Goal: Transaction & Acquisition: Purchase product/service

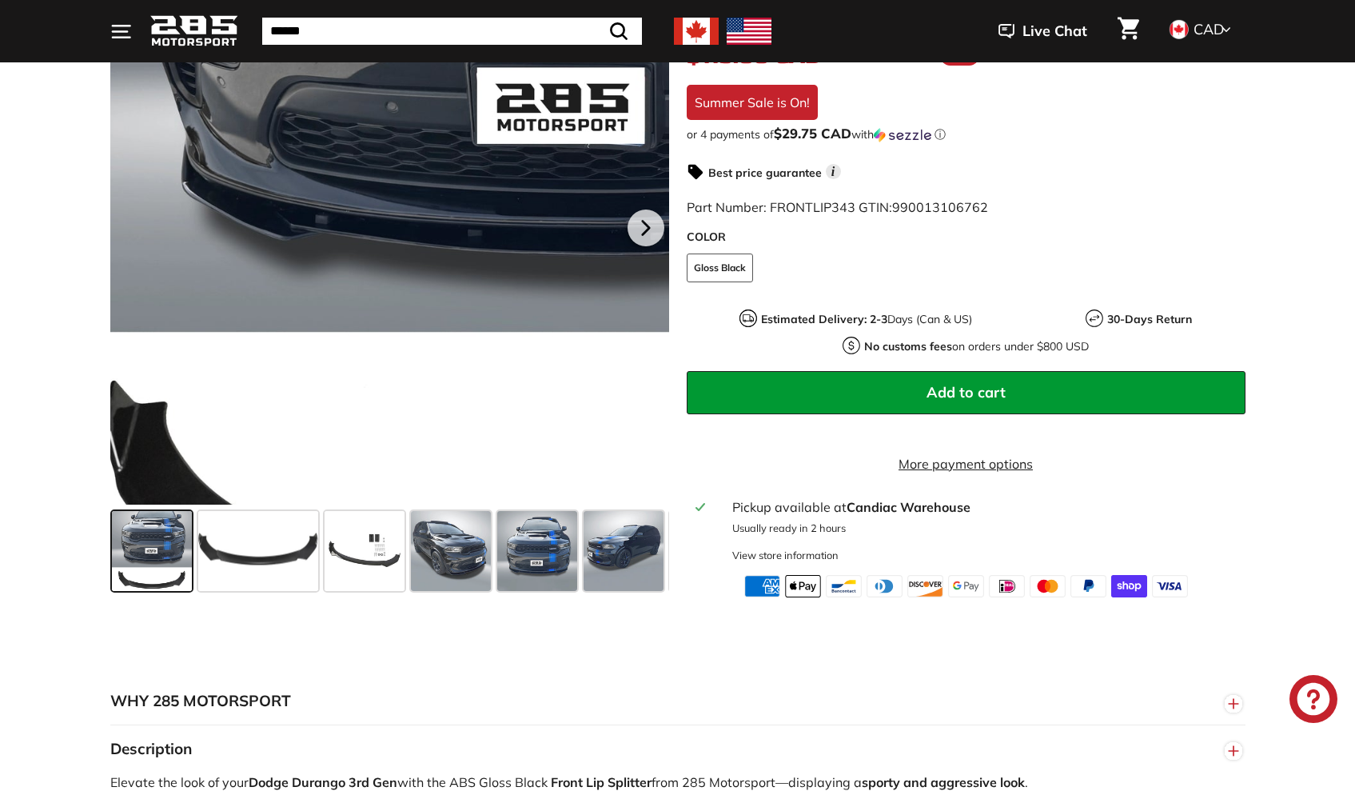
scroll to position [365, 0]
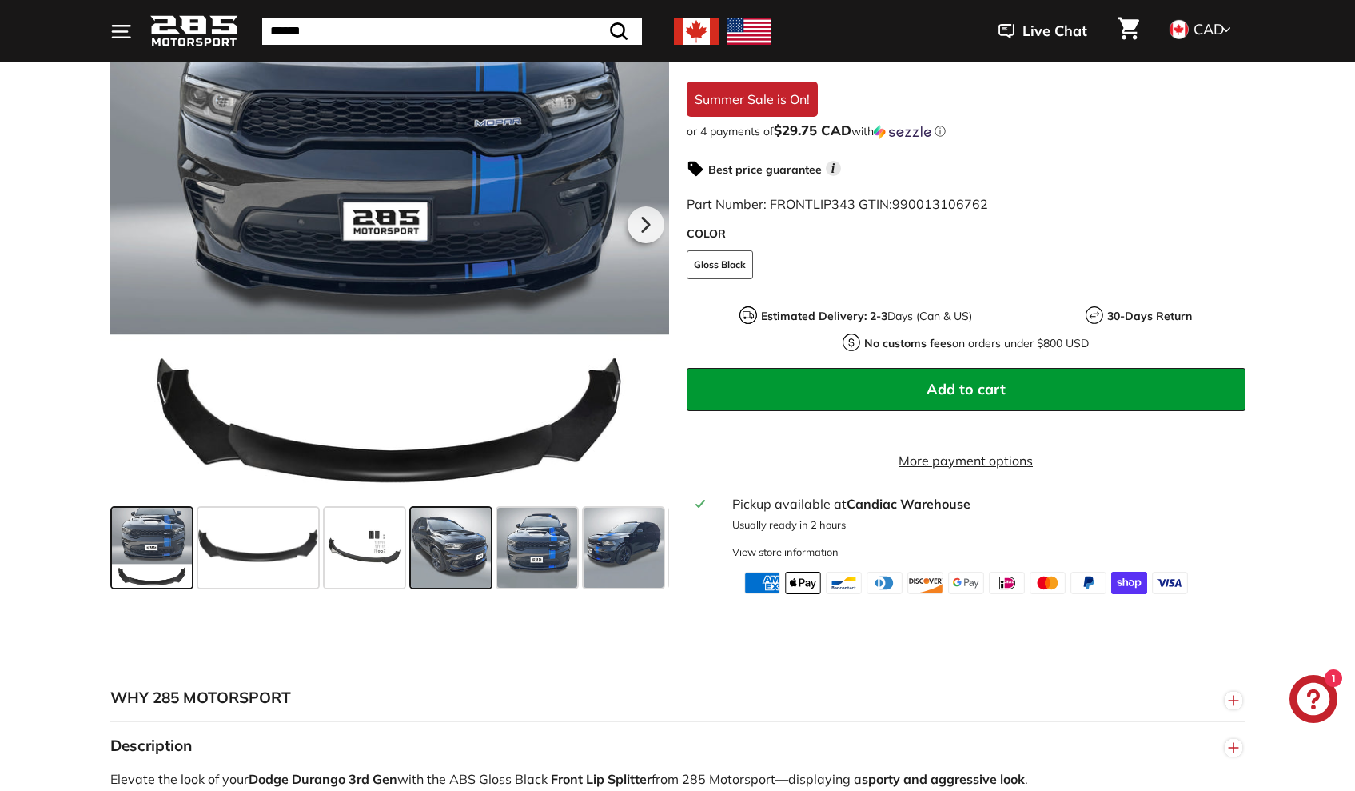
click at [455, 558] on span at bounding box center [451, 548] width 80 height 80
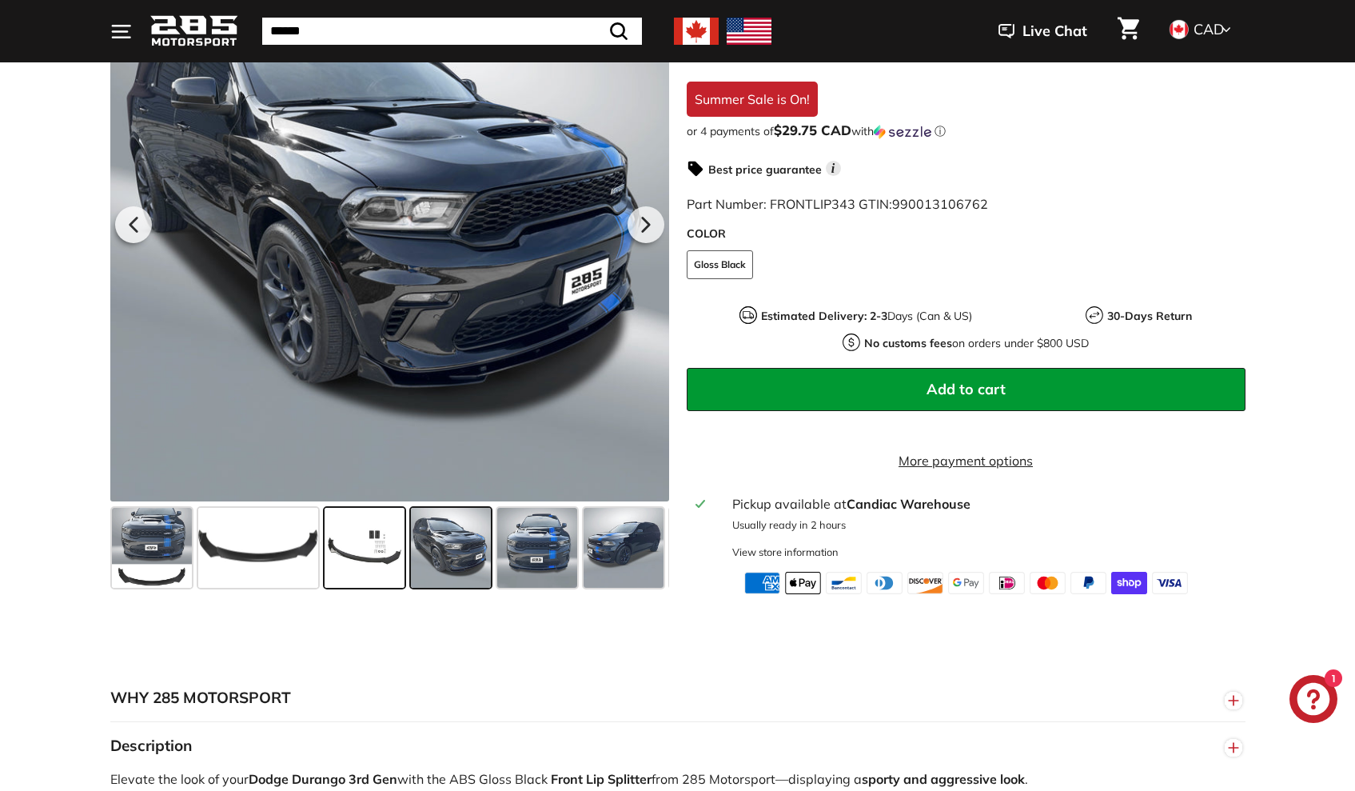
click at [389, 565] on span at bounding box center [365, 548] width 80 height 80
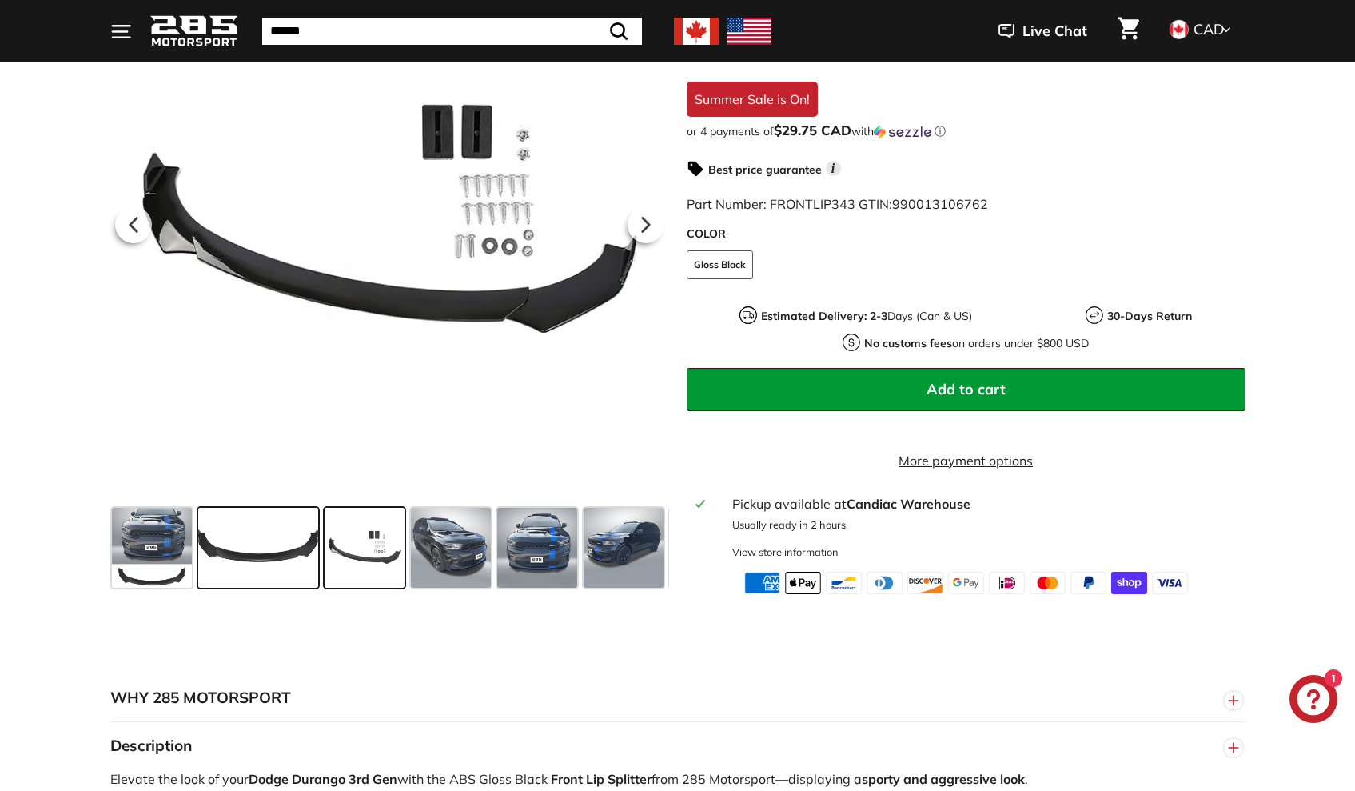
click at [297, 579] on span at bounding box center [258, 548] width 120 height 80
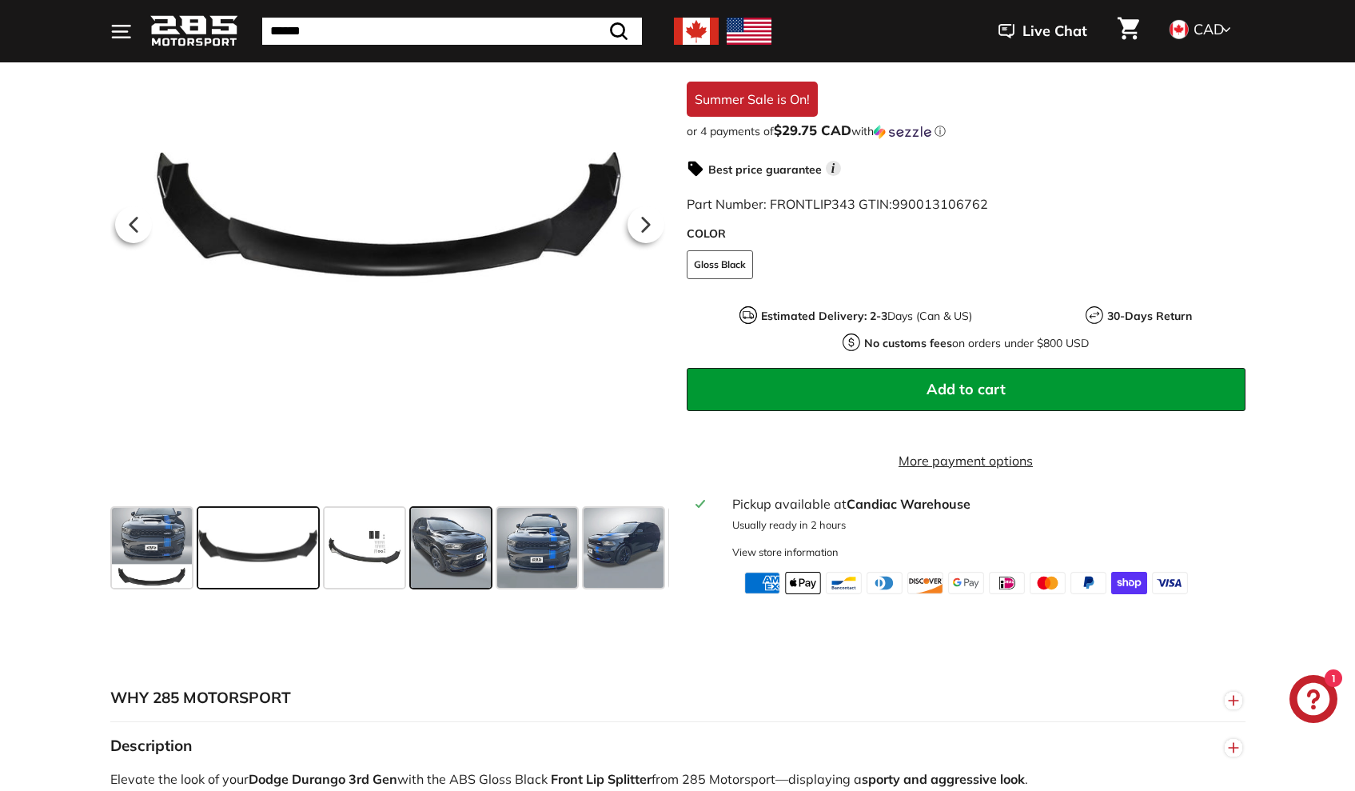
click at [493, 557] on div at bounding box center [451, 548] width 86 height 86
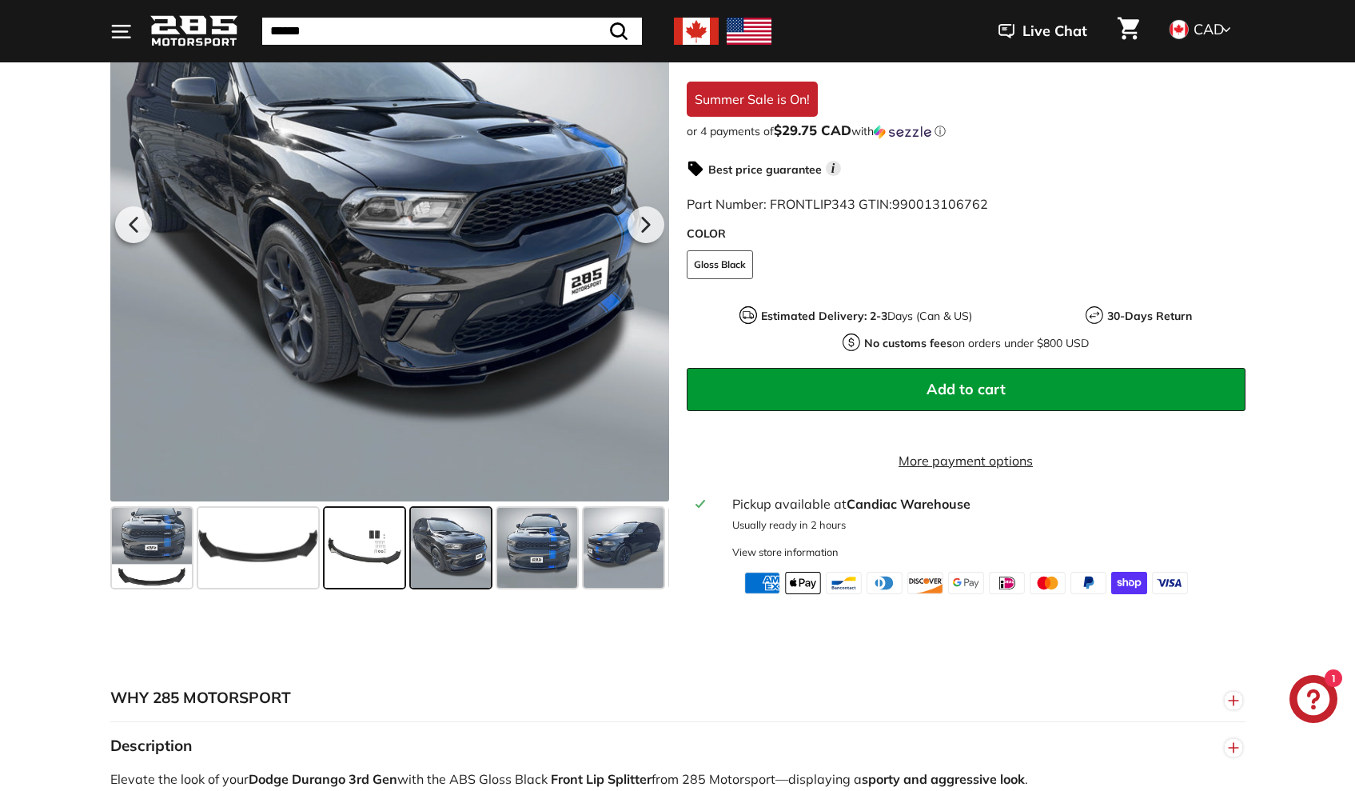
click at [396, 558] on span at bounding box center [365, 548] width 80 height 80
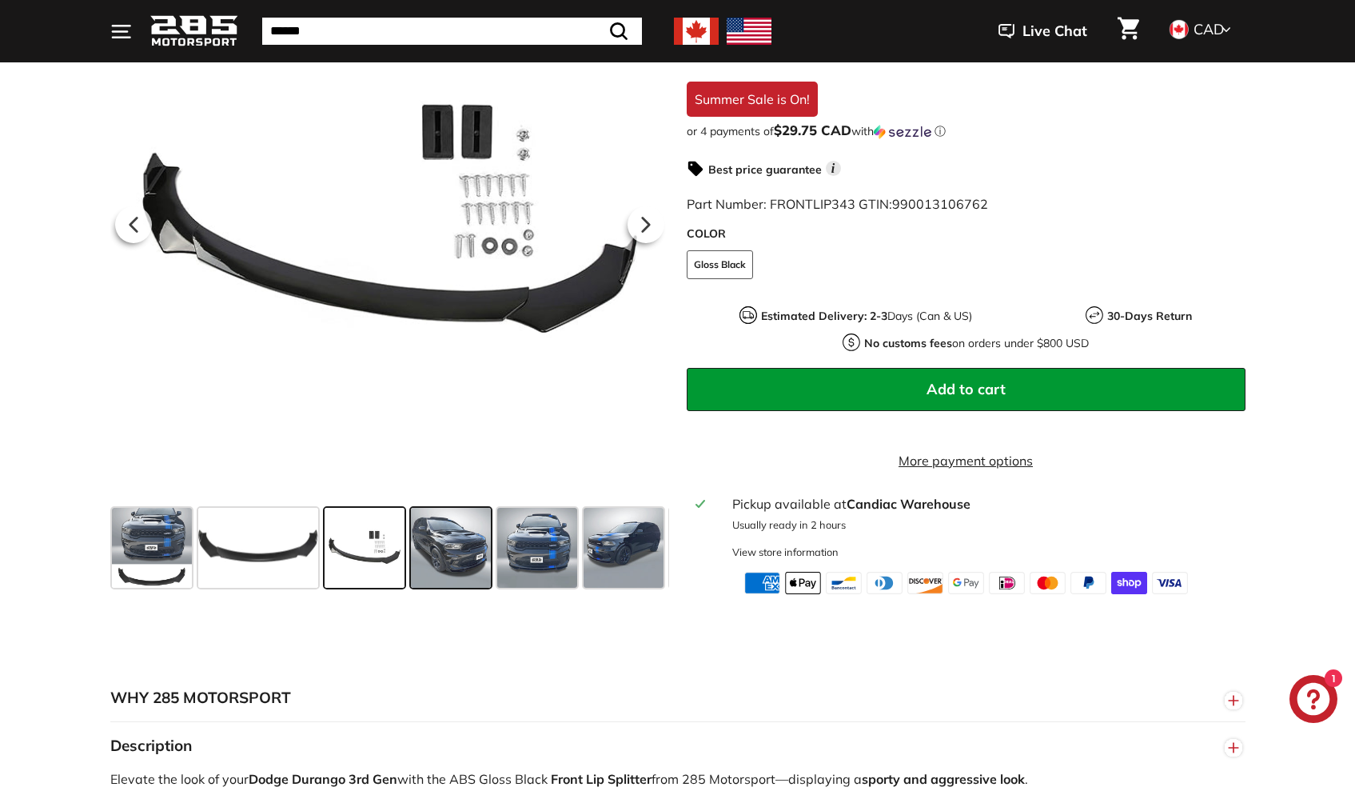
click at [454, 556] on span at bounding box center [451, 548] width 80 height 80
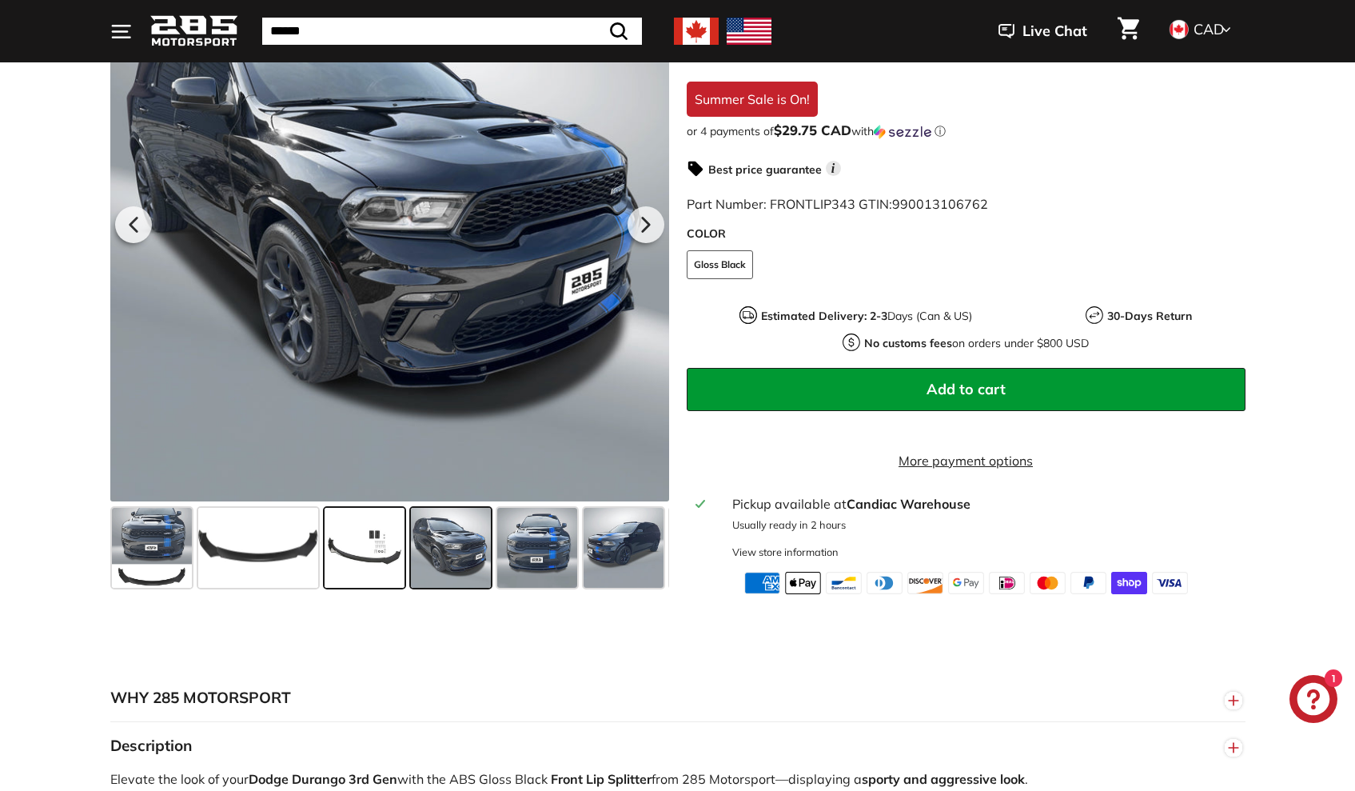
click at [344, 556] on span at bounding box center [365, 548] width 80 height 80
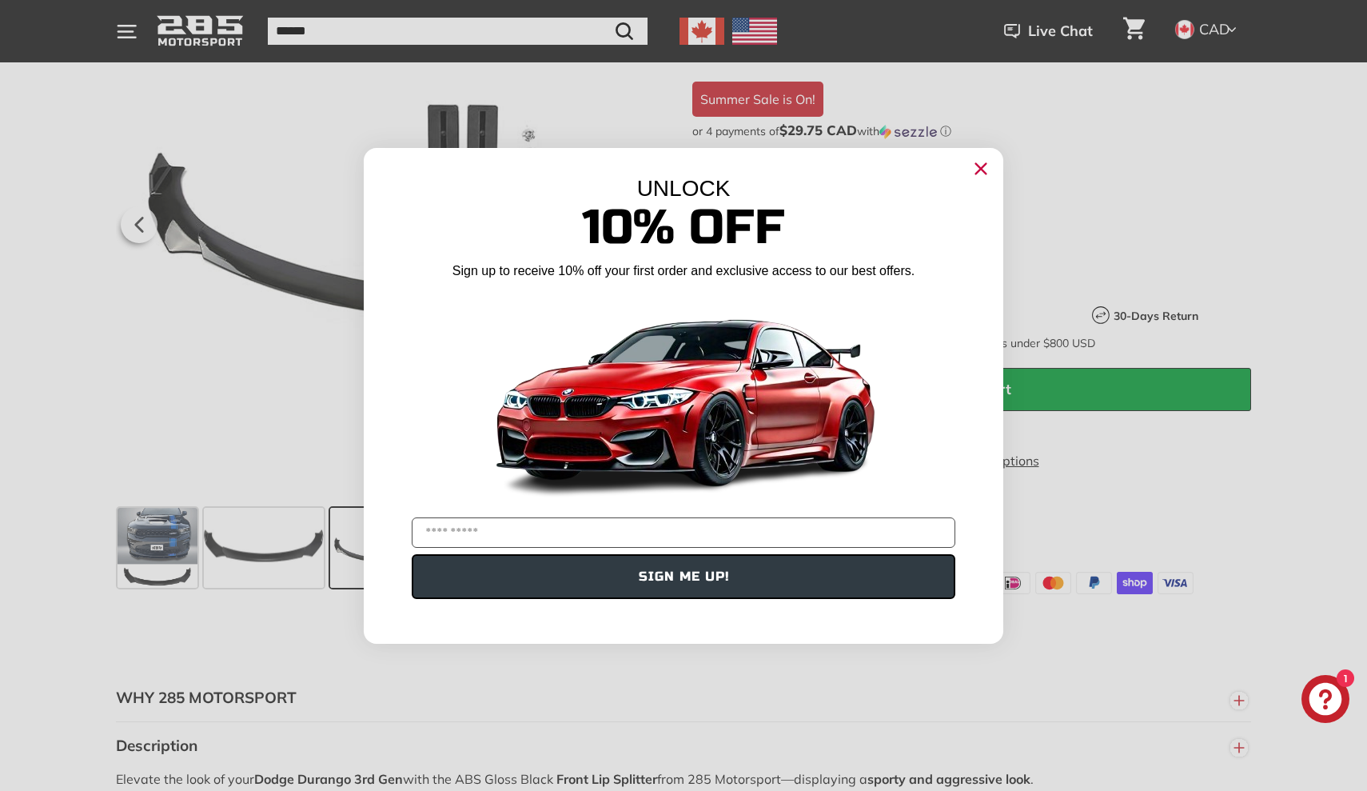
click at [988, 165] on circle "Close dialog" at bounding box center [981, 168] width 24 height 24
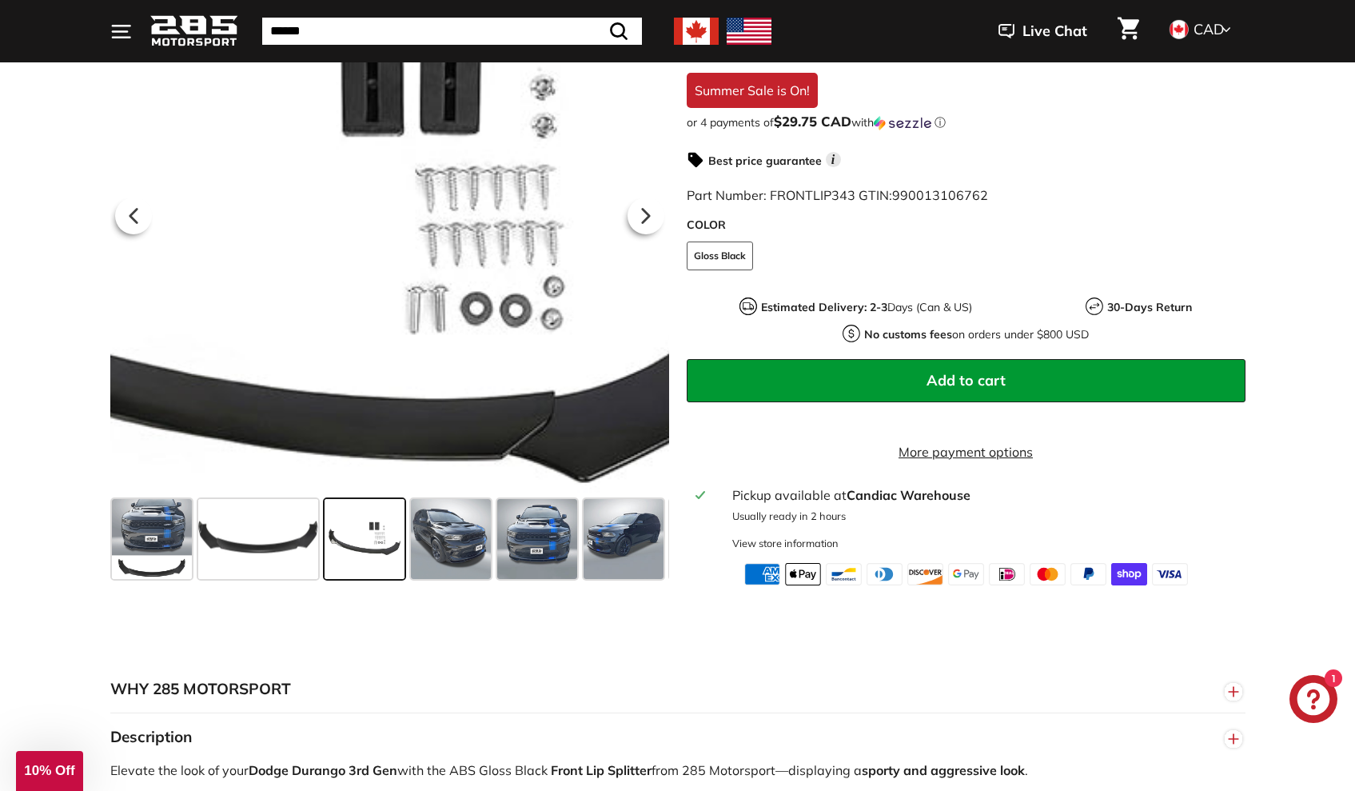
scroll to position [374, 0]
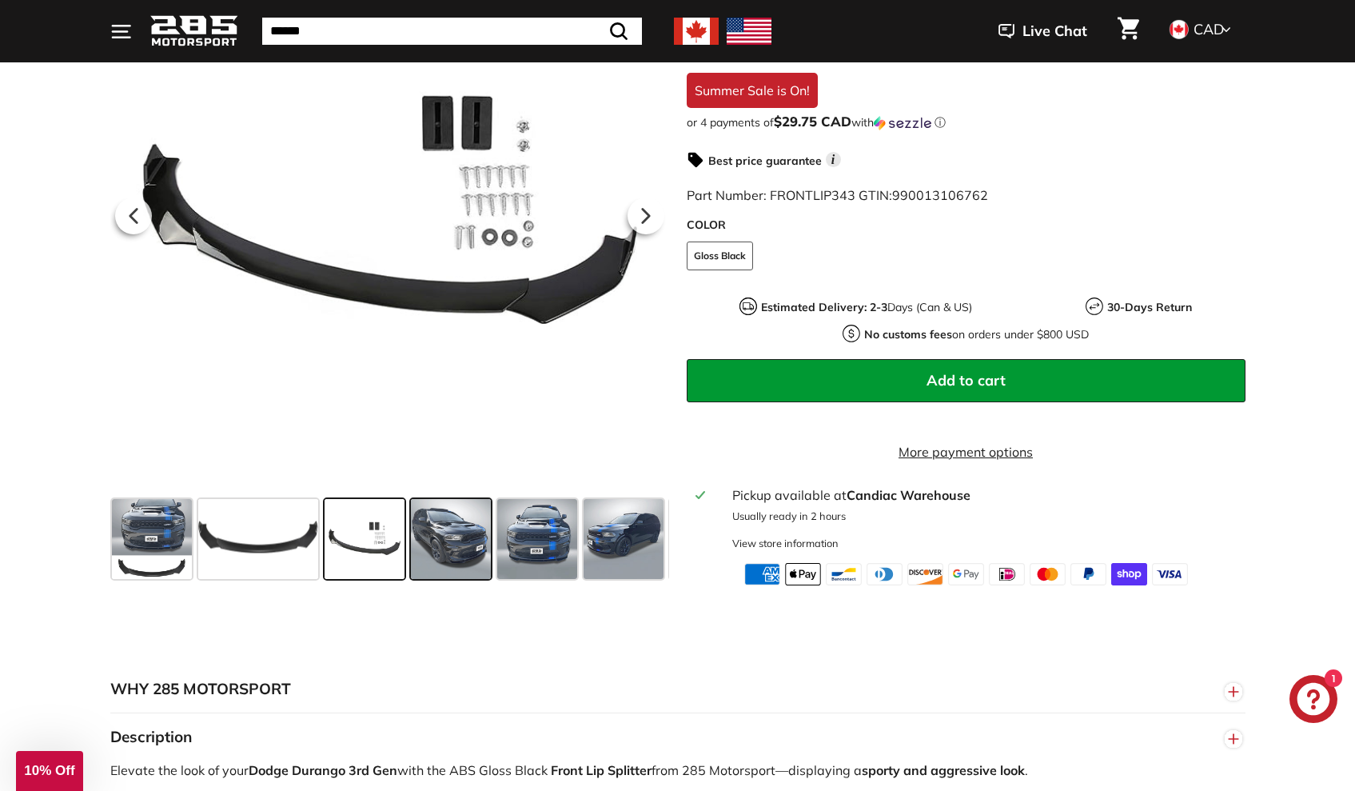
click at [442, 565] on span at bounding box center [451, 539] width 80 height 80
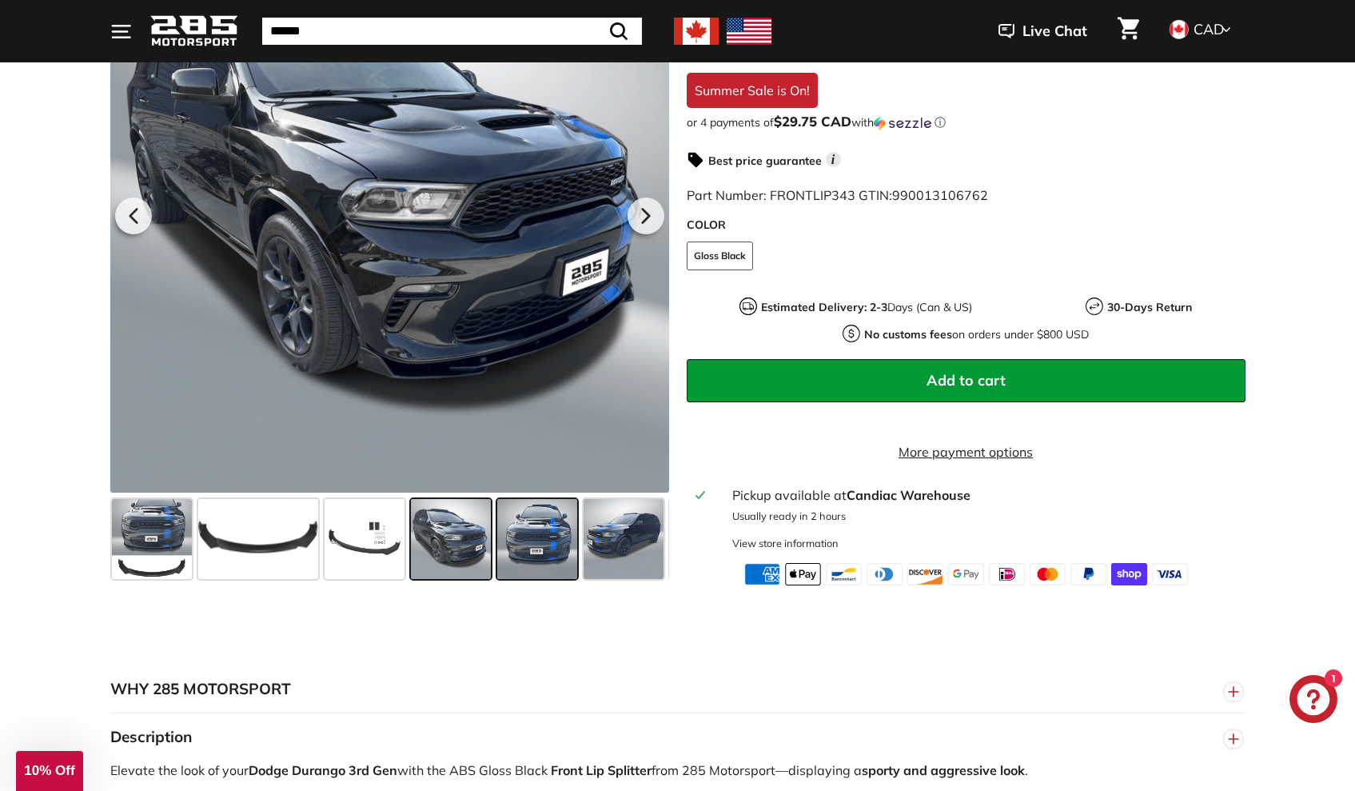
click at [514, 557] on span at bounding box center [537, 539] width 80 height 80
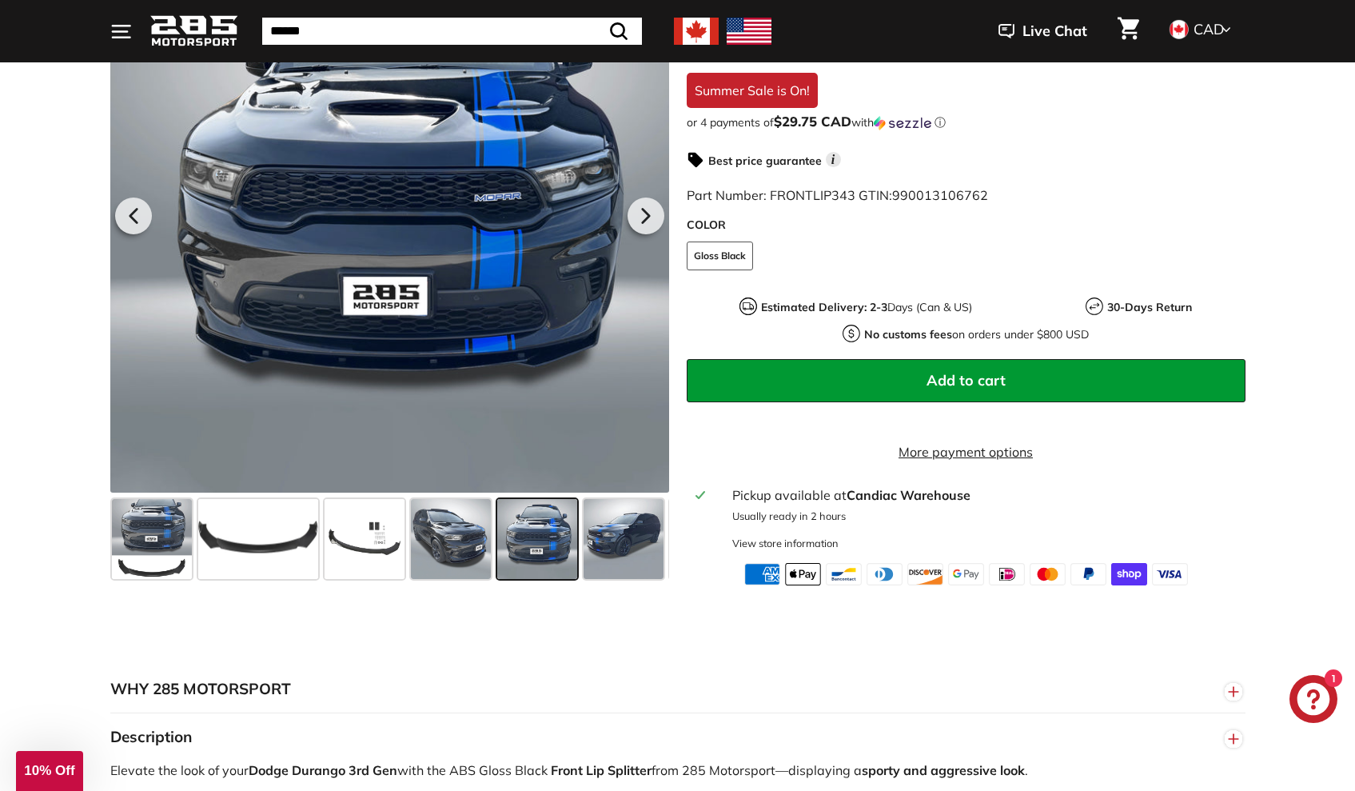
click at [547, 544] on span at bounding box center [537, 539] width 80 height 80
click at [600, 545] on span at bounding box center [624, 539] width 80 height 80
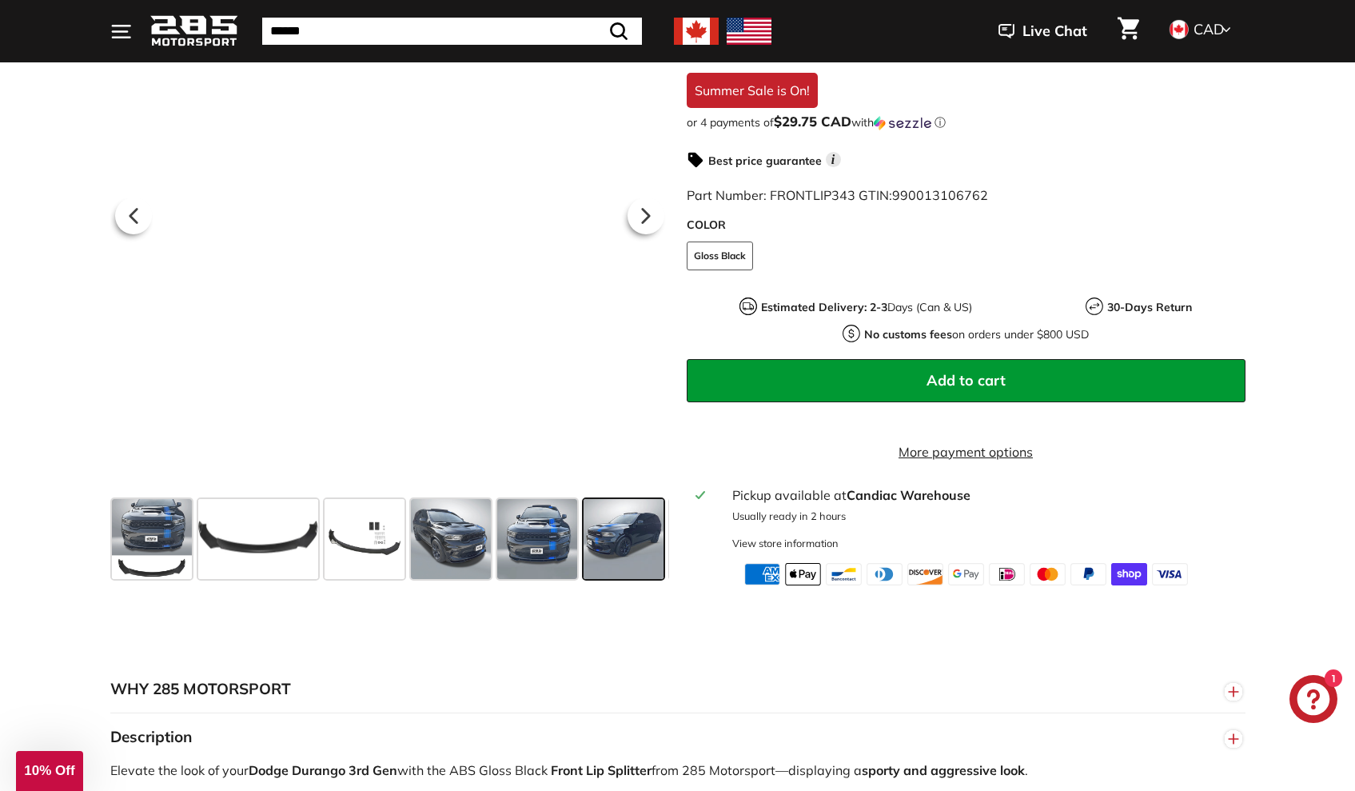
scroll to position [0, 84]
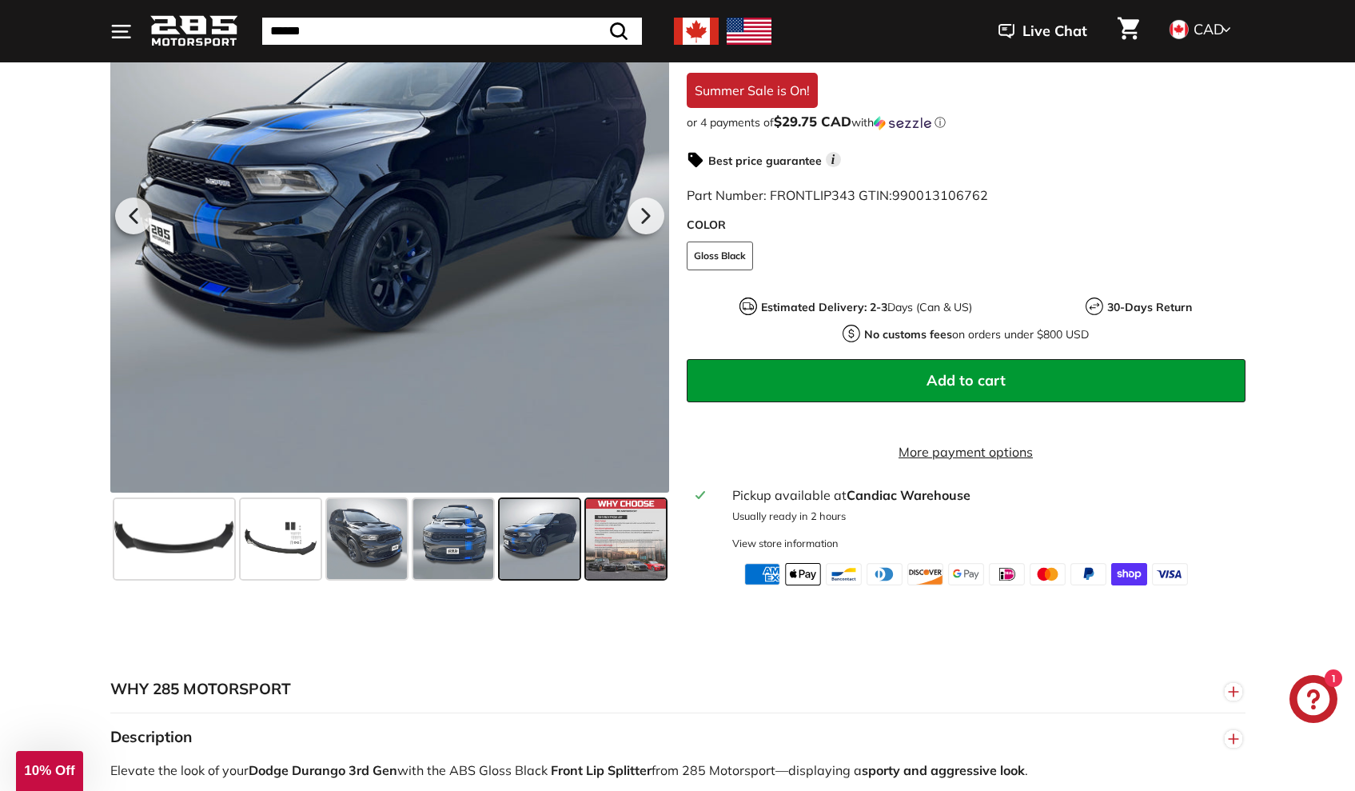
click at [600, 545] on span at bounding box center [626, 539] width 80 height 80
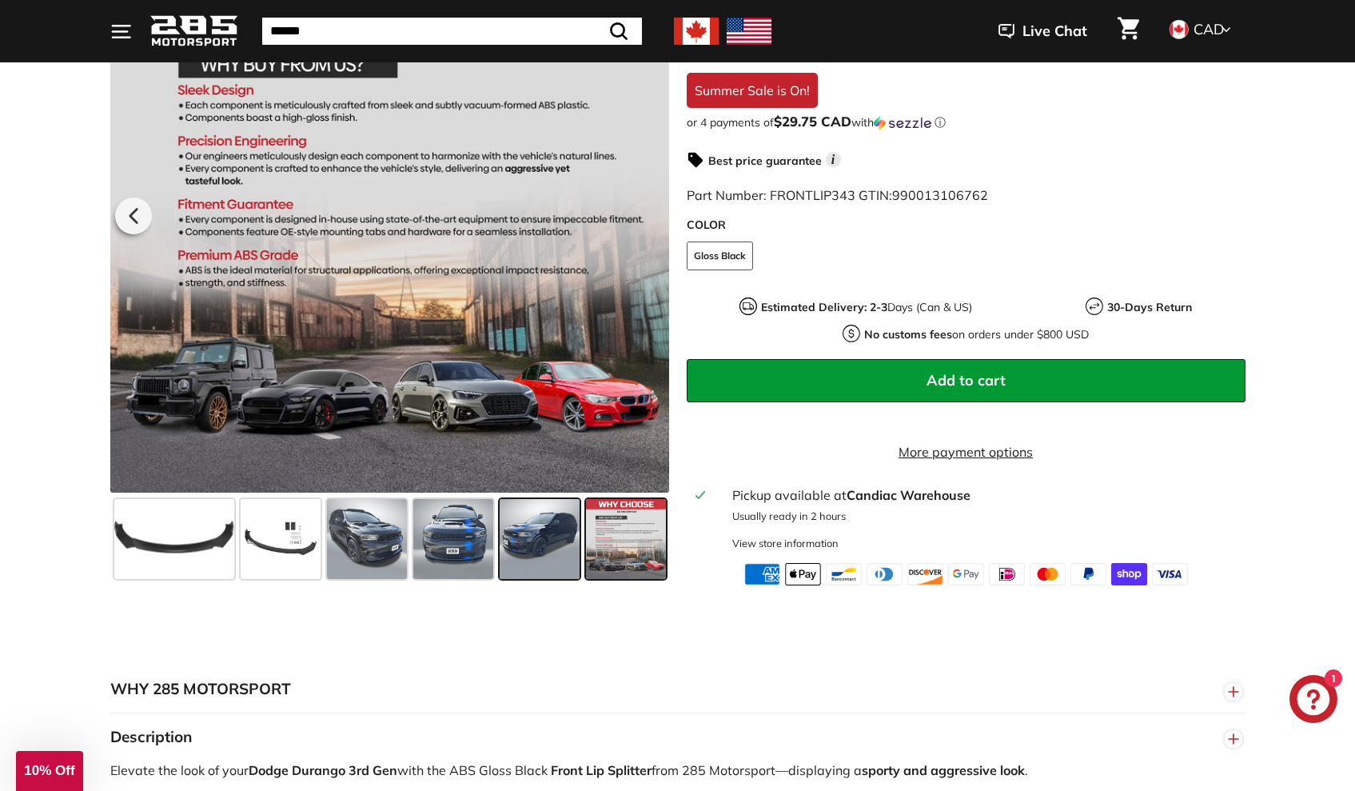
click at [558, 551] on span at bounding box center [540, 539] width 80 height 80
